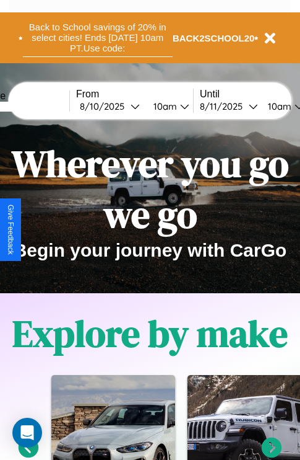
click at [97, 38] on button "Back to School savings of 20% in select cities! Ends [DATE] 10am PT. Use code:" at bounding box center [98, 38] width 150 height 38
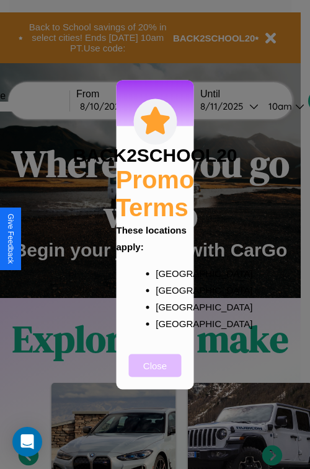
click at [155, 374] on button "Close" at bounding box center [155, 365] width 53 height 23
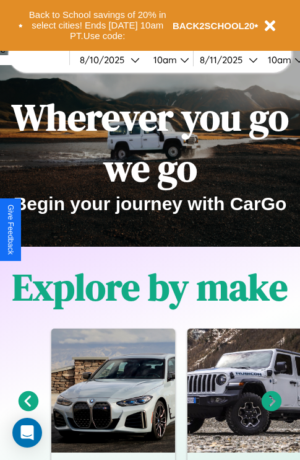
scroll to position [191, 0]
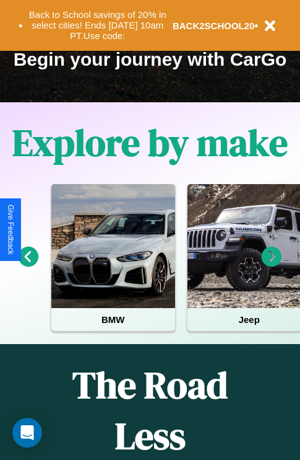
click at [28, 265] on icon at bounding box center [29, 257] width 20 height 20
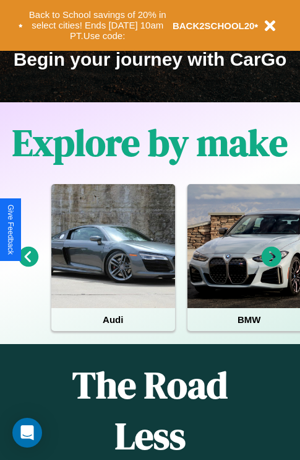
click at [272, 265] on icon at bounding box center [272, 257] width 20 height 20
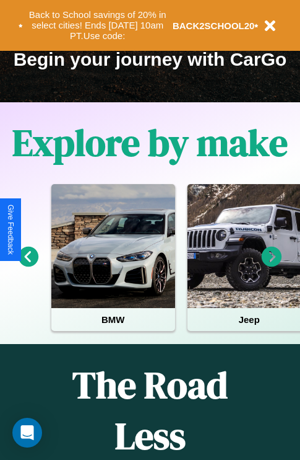
click at [272, 265] on icon at bounding box center [272, 257] width 20 height 20
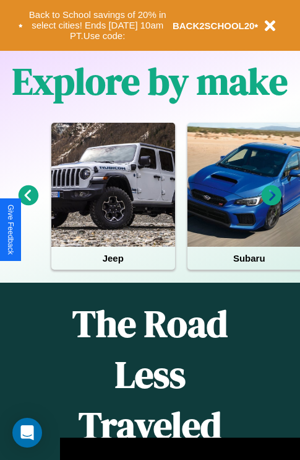
scroll to position [1206, 0]
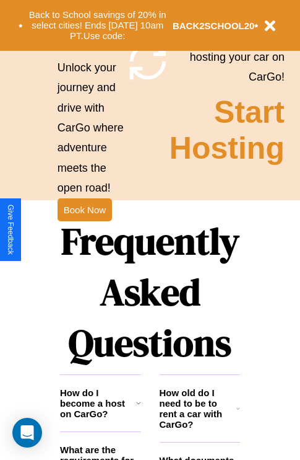
click at [84, 230] on h1 "Frequently Asked Questions" at bounding box center [150, 291] width 180 height 165
